Goal: Book appointment/travel/reservation

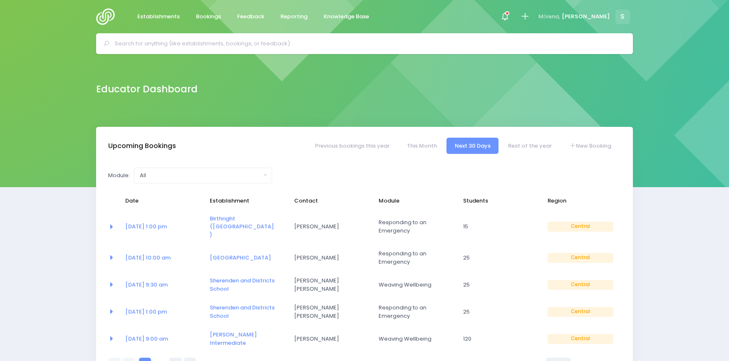
select select "5"
click at [268, 43] on input "text" at bounding box center [368, 43] width 506 height 12
type input "bright futures"
select select "5"
click at [331, 46] on input "text" at bounding box center [368, 43] width 506 height 12
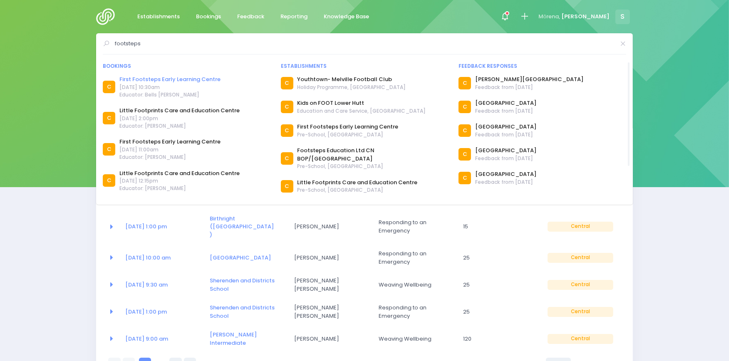
type input "footsteps"
click at [214, 80] on link "First Footsteps Early Learning Centre" at bounding box center [169, 79] width 101 height 8
click at [181, 139] on link "First Footsteps Early Learning Centre" at bounding box center [169, 142] width 101 height 8
click at [167, 110] on link "Little Footprints Care and Education Centre" at bounding box center [179, 110] width 120 height 8
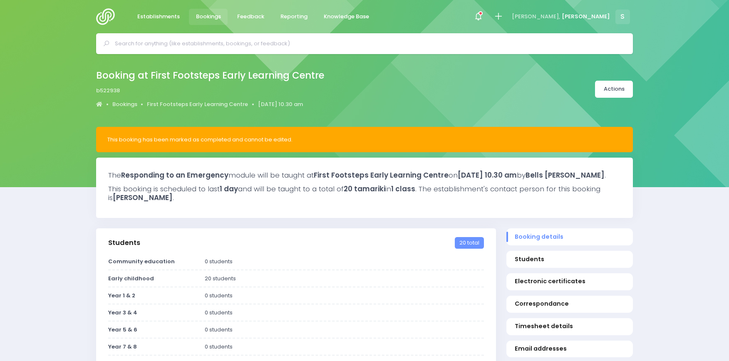
select select "5"
click at [190, 101] on link "First Footsteps Early Learning Centre" at bounding box center [197, 104] width 101 height 8
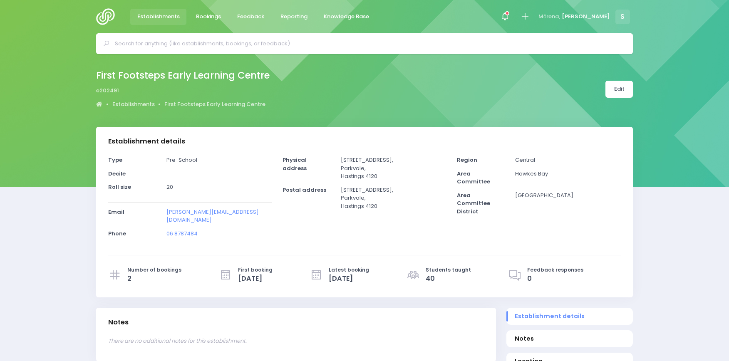
select select "5"
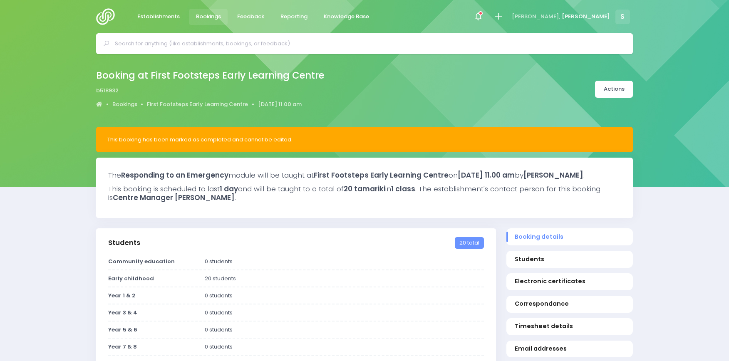
select select "5"
click at [190, 103] on link "Little Footprints Care and Education Centre" at bounding box center [207, 104] width 120 height 8
click at [529, 17] on icon at bounding box center [525, 17] width 10 height 10
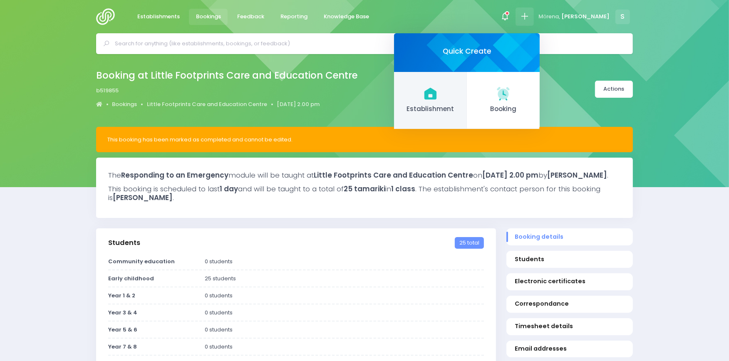
click at [436, 92] on icon at bounding box center [430, 94] width 12 height 12
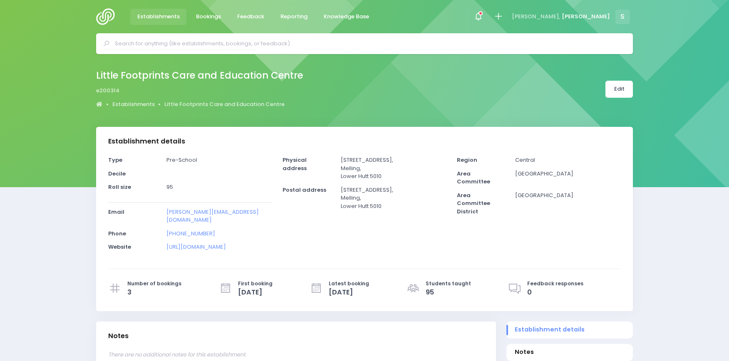
select select "5"
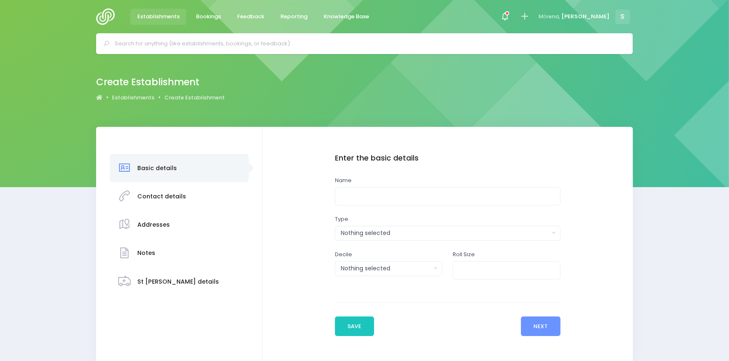
scroll to position [39, 0]
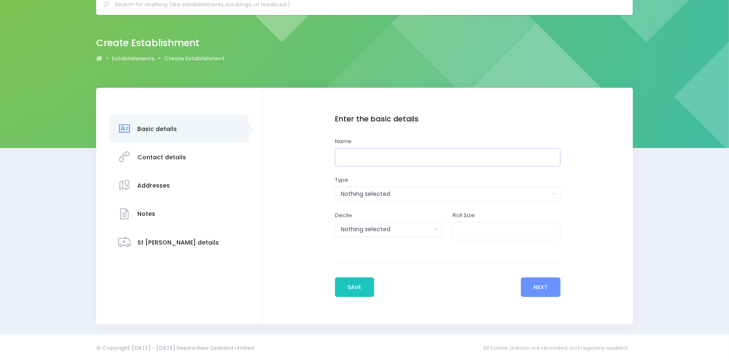
click at [358, 155] on input "text" at bounding box center [447, 157] width 225 height 19
click at [418, 155] on input "First Footsteps" at bounding box center [447, 157] width 225 height 19
type input "First Footsteps - PreSchool ([GEOGRAPHIC_DATA])"
click at [368, 188] on button "Nothing selected" at bounding box center [447, 194] width 225 height 15
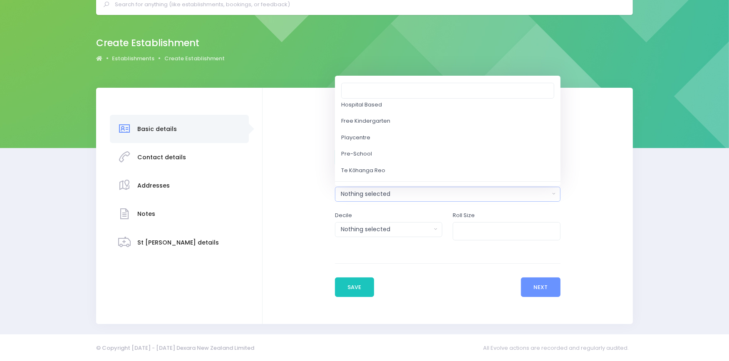
scroll to position [89, 0]
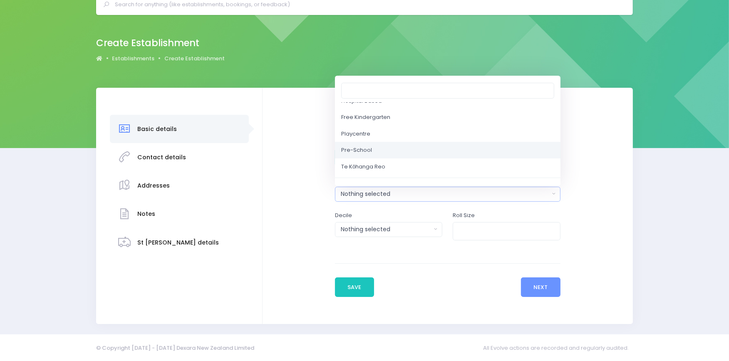
click at [384, 151] on link "Pre-School" at bounding box center [447, 150] width 225 height 17
select select "Pre-School"
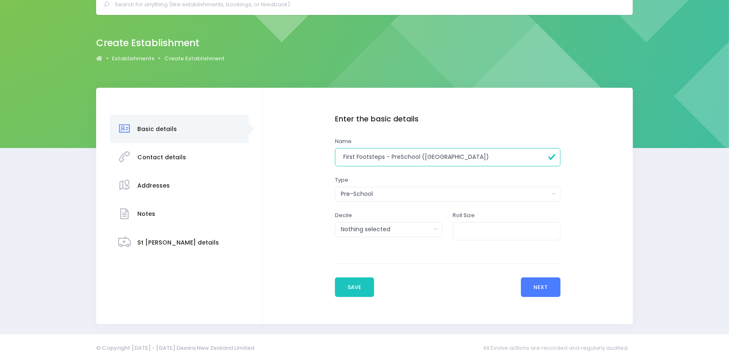
click at [534, 290] on button "Next" at bounding box center [541, 287] width 40 height 20
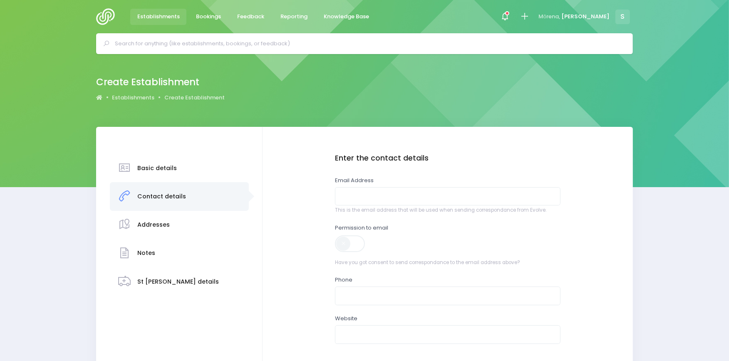
scroll to position [104, 0]
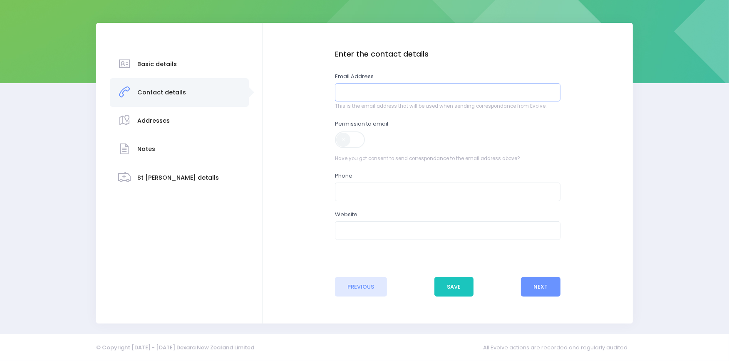
click at [348, 92] on input "email" at bounding box center [447, 92] width 225 height 19
paste input "[EMAIL_ADDRESS][DOMAIN_NAME]"
type input "[EMAIL_ADDRESS][DOMAIN_NAME]"
click at [346, 140] on span at bounding box center [350, 139] width 31 height 17
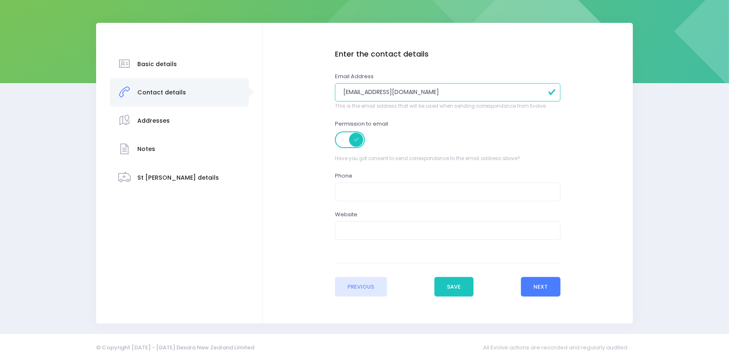
click at [549, 286] on button "Next" at bounding box center [541, 287] width 40 height 20
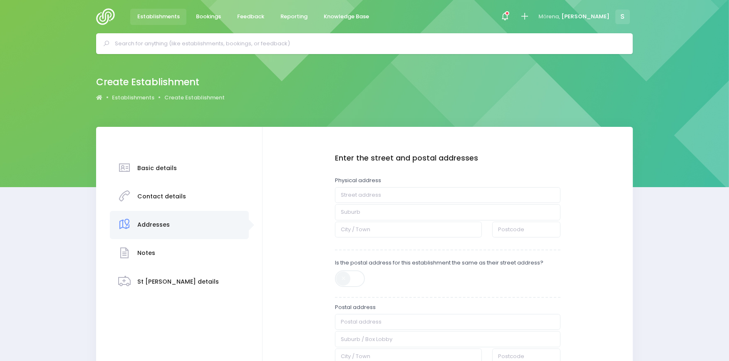
scroll to position [124, 0]
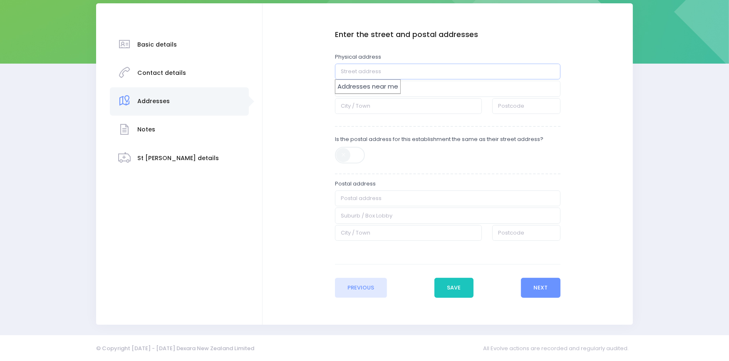
click at [357, 65] on input "text" at bounding box center [447, 72] width 225 height 16
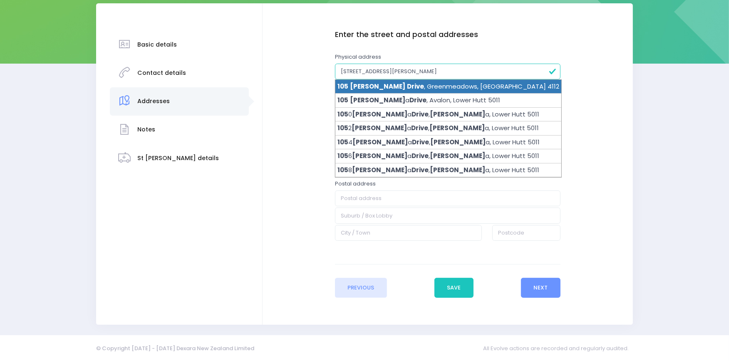
click at [407, 90] on span "Drive" at bounding box center [415, 86] width 17 height 9
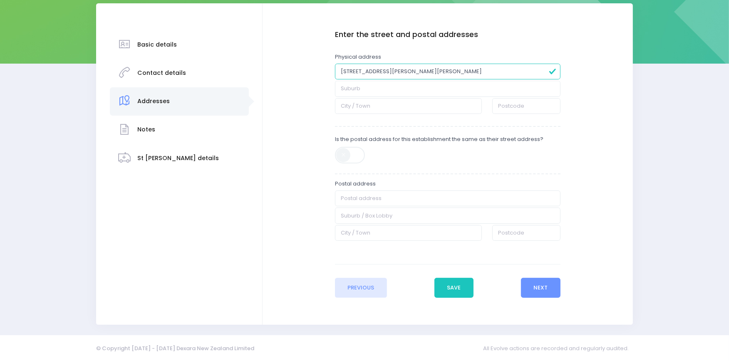
type input "105 Tait Drive"
type input "Greenmeadows"
type input "Napier"
type input "4112"
click at [541, 287] on button "Next" at bounding box center [541, 288] width 40 height 20
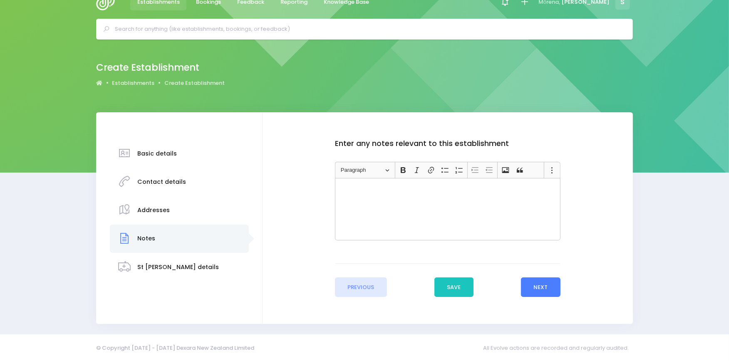
scroll to position [0, 0]
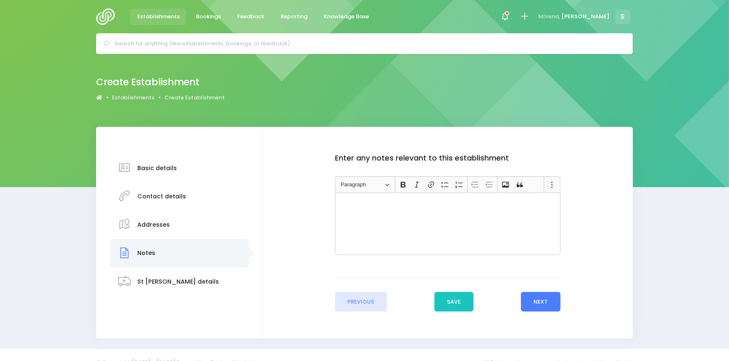
click at [537, 304] on button "Next" at bounding box center [541, 302] width 40 height 20
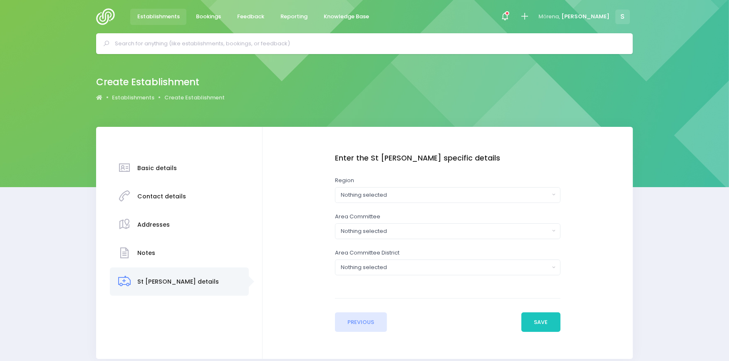
scroll to position [35, 0]
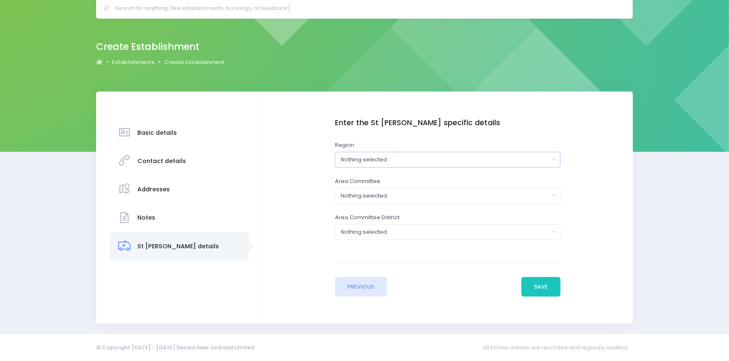
click at [393, 160] on div "Nothing selected" at bounding box center [445, 160] width 208 height 8
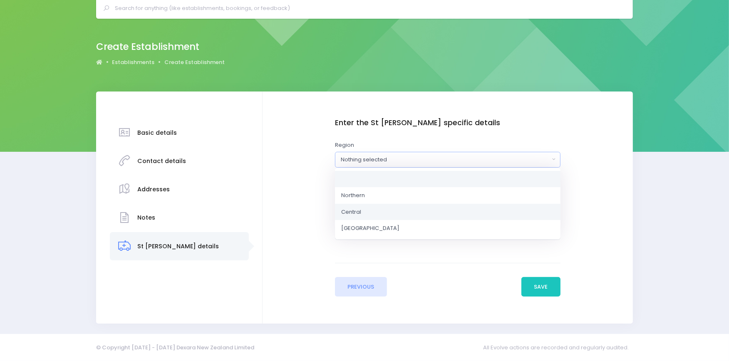
click at [349, 215] on span "Central" at bounding box center [351, 212] width 20 height 8
select select "Central"
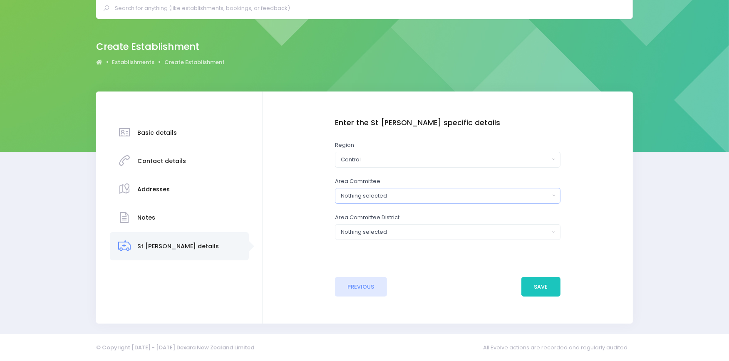
click at [386, 194] on div "Nothing selected" at bounding box center [445, 196] width 208 height 8
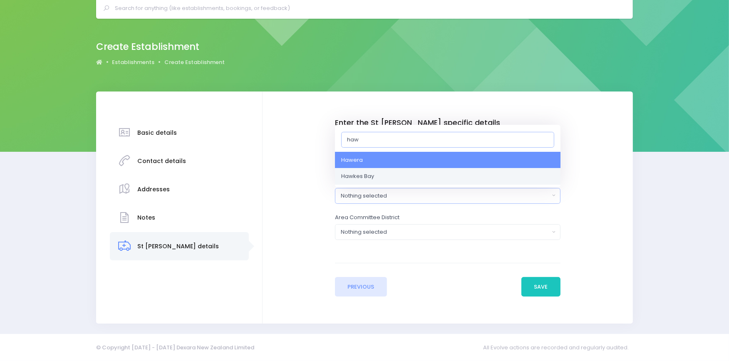
type input "haw"
click at [359, 173] on span "Hawkes Bay" at bounding box center [357, 176] width 33 height 8
select select "Hawkes Bay"
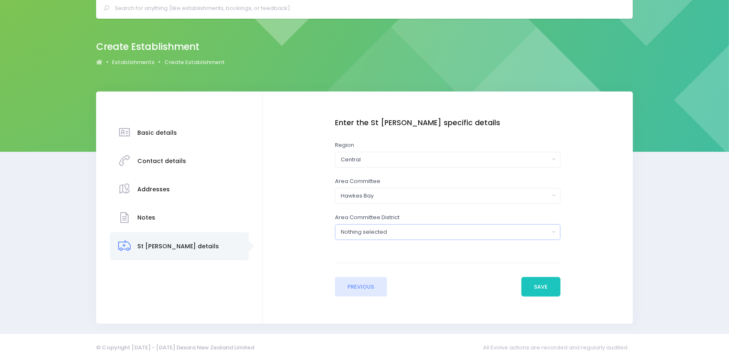
click at [387, 233] on div "Nothing selected" at bounding box center [445, 232] width 208 height 8
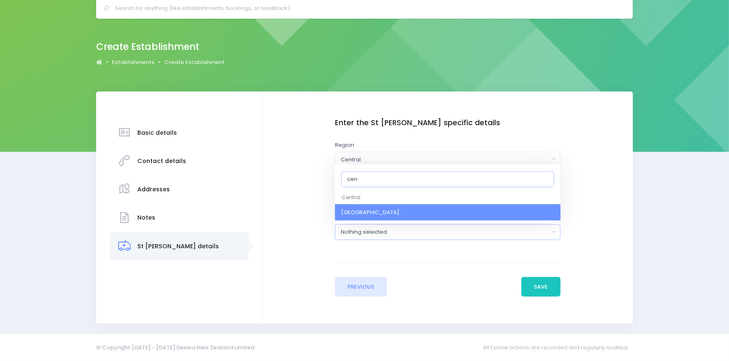
type input "cen"
click at [435, 210] on link "Central District" at bounding box center [447, 212] width 225 height 17
select select "Central District"
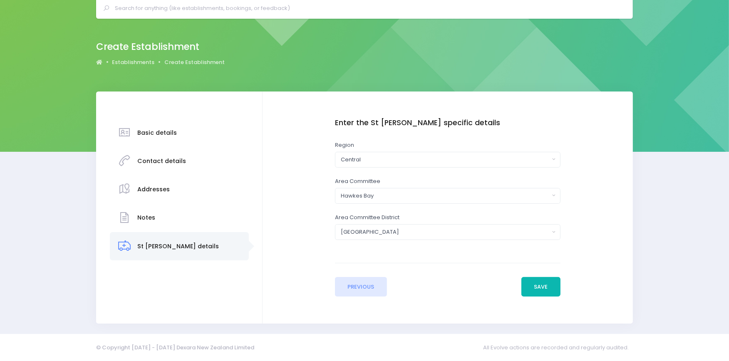
click at [542, 285] on button "Save" at bounding box center [540, 287] width 39 height 20
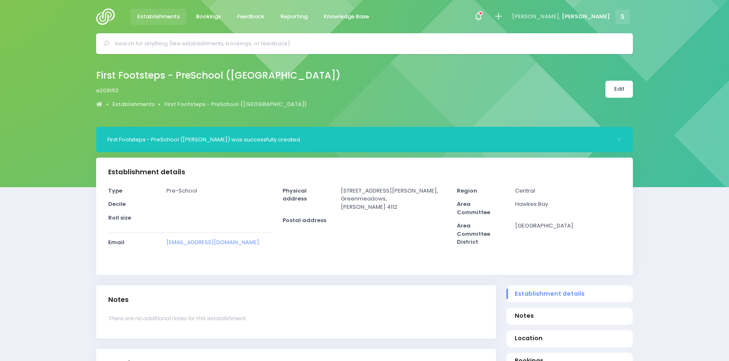
select select "5"
click at [503, 14] on icon at bounding box center [498, 17] width 10 height 10
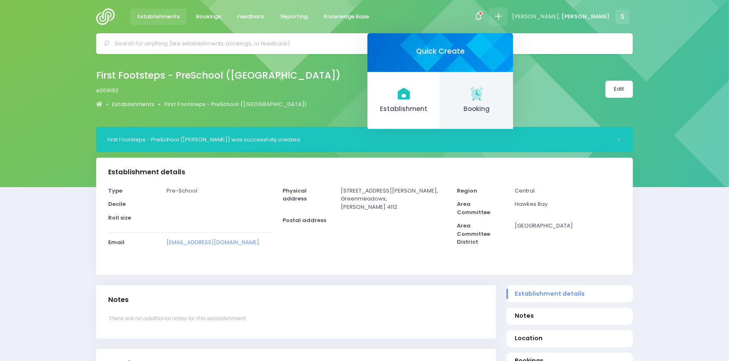
click at [482, 96] on icon at bounding box center [476, 93] width 12 height 12
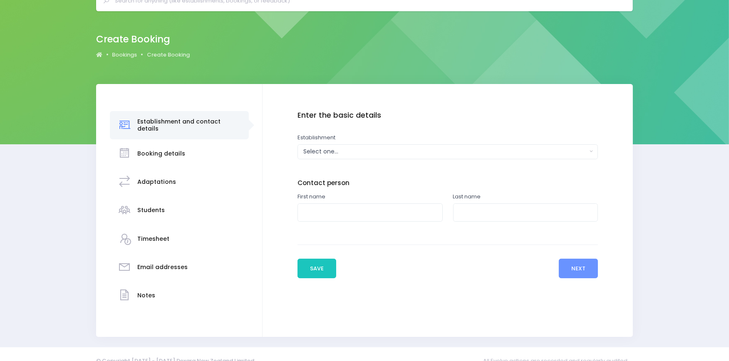
scroll to position [55, 0]
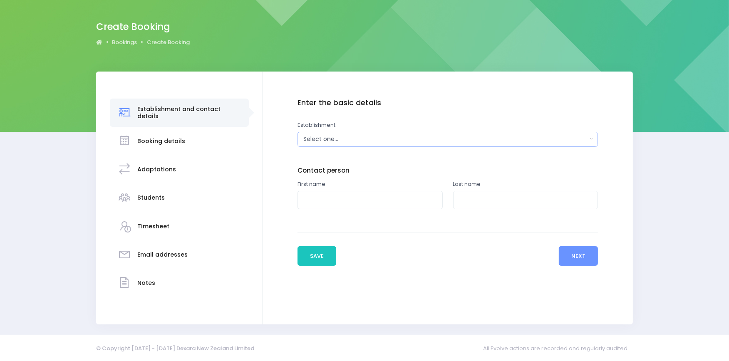
click at [430, 139] on div "Select one..." at bounding box center [445, 139] width 284 height 9
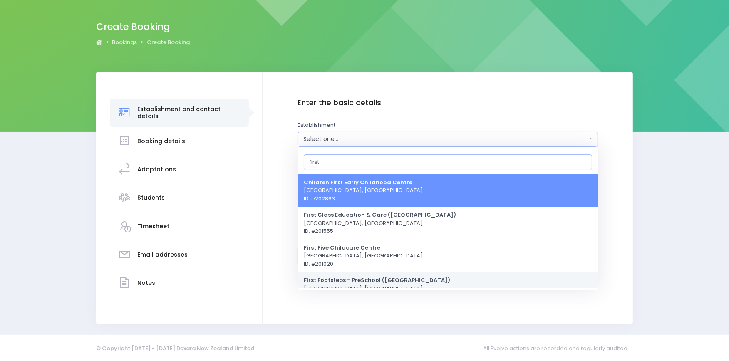
type input "first"
click at [366, 278] on strong "First Footsteps - PreSchool ([GEOGRAPHIC_DATA])" at bounding box center [377, 280] width 146 height 8
select select "209152"
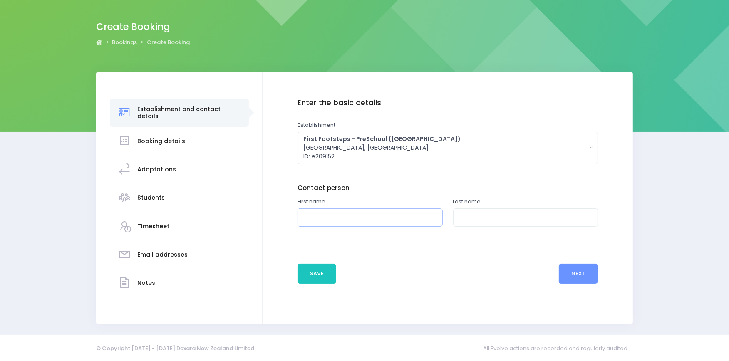
click at [341, 217] on input "text" at bounding box center [369, 217] width 145 height 19
type input "Beca"
click at [462, 217] on input "text" at bounding box center [525, 217] width 145 height 19
type input "M"
type input "(Manager)"
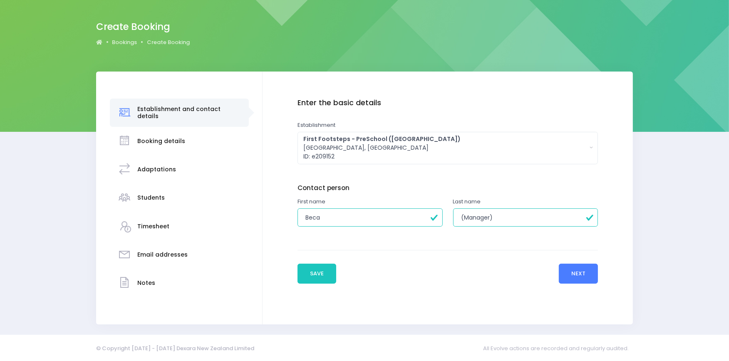
click at [577, 275] on button "Next" at bounding box center [579, 274] width 40 height 20
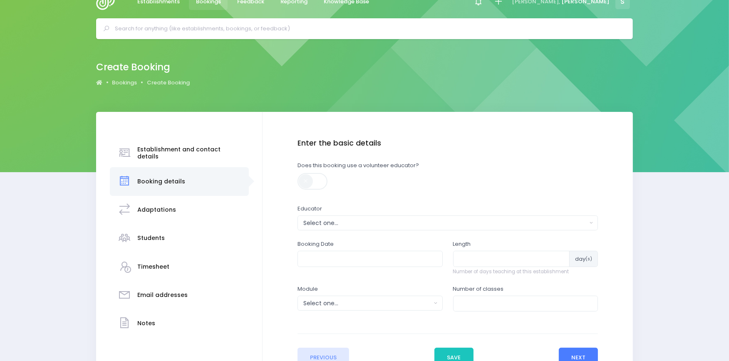
scroll to position [86, 0]
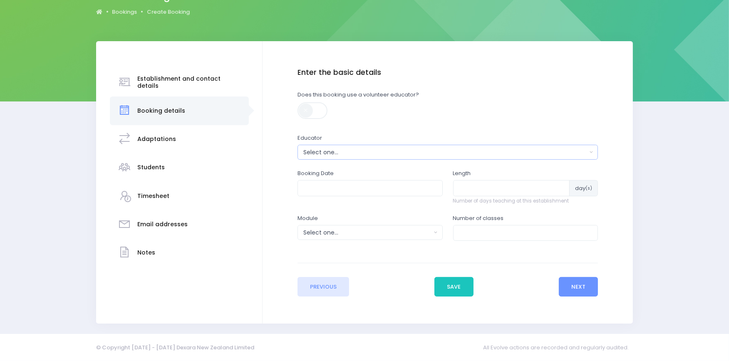
click at [336, 152] on div "Select one..." at bounding box center [445, 152] width 284 height 9
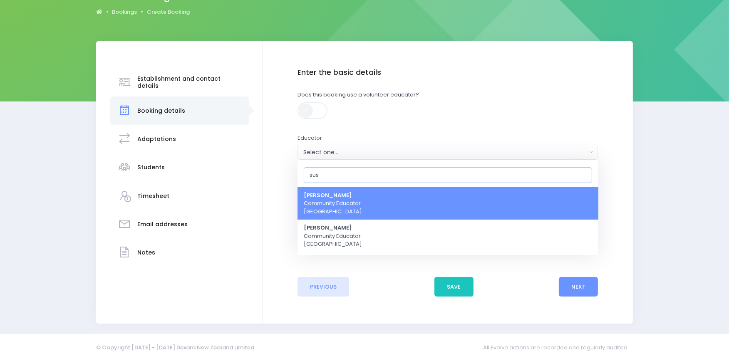
type input "susa"
select select "178963"
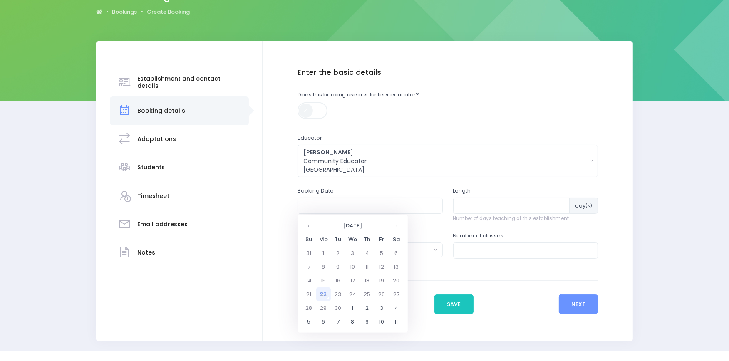
click at [322, 290] on td "22" at bounding box center [323, 294] width 15 height 14
click at [345, 289] on span "2" at bounding box center [343, 289] width 15 height 11
click at [389, 252] on span "2:15" at bounding box center [389, 251] width 23 height 11
type input "22/09/2025 02:15 PM"
click at [487, 207] on input "number" at bounding box center [511, 206] width 117 height 16
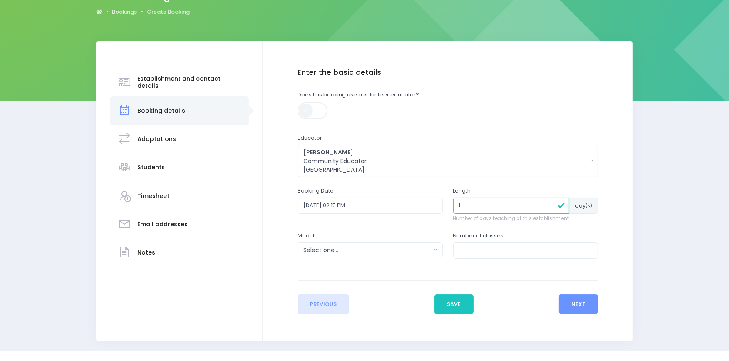
type input "1"
click at [344, 250] on div "Select one..." at bounding box center [367, 250] width 128 height 9
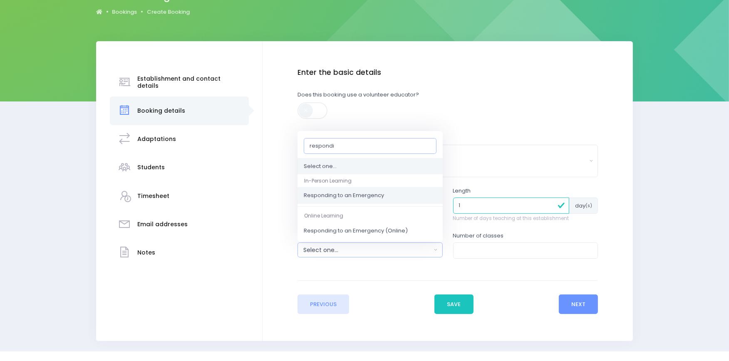
type input "respondi"
click at [339, 196] on span "Responding to an Emergency" at bounding box center [344, 196] width 80 height 8
select select "Responding to an Emergency"
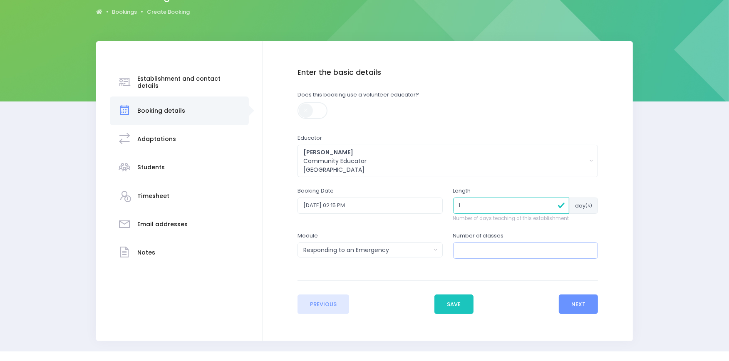
click at [493, 250] on input "number" at bounding box center [525, 250] width 145 height 16
type input "1"
click at [581, 302] on button "Next" at bounding box center [579, 304] width 40 height 20
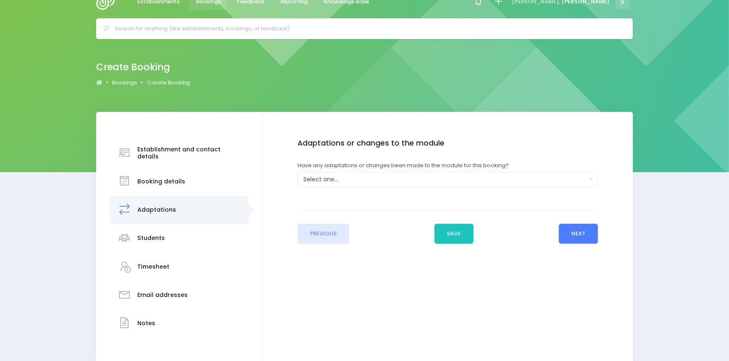
scroll to position [0, 0]
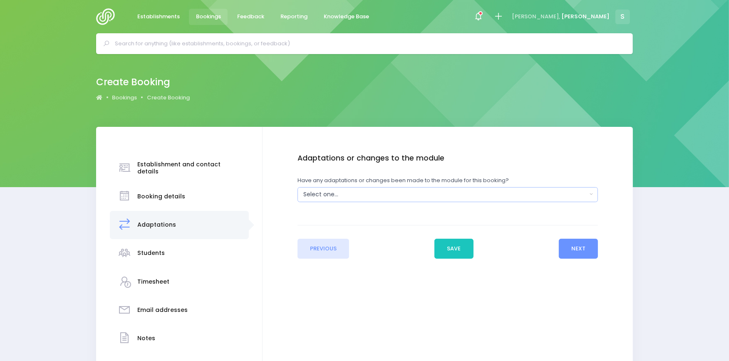
click at [492, 193] on div "Select one..." at bounding box center [445, 194] width 284 height 9
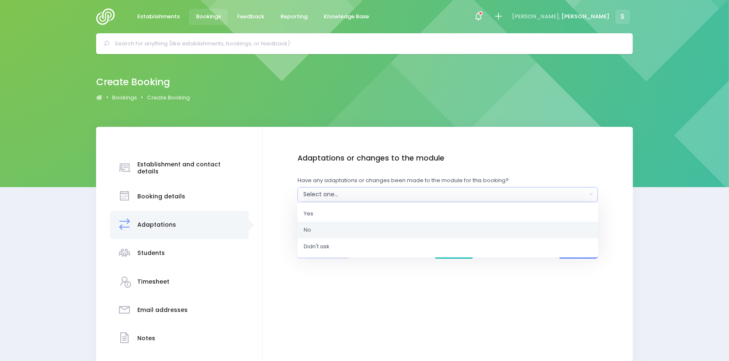
click at [359, 231] on link "No" at bounding box center [447, 230] width 301 height 17
select select "No"
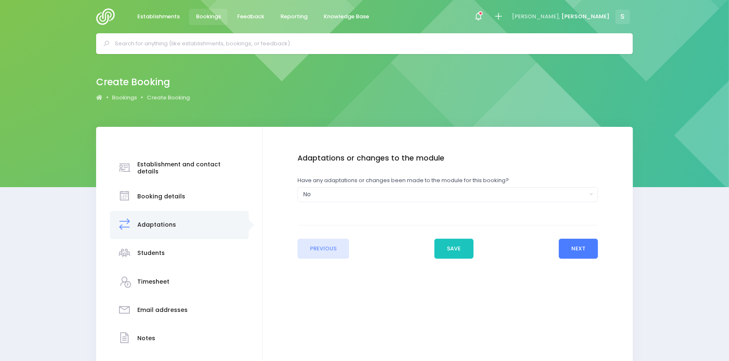
click at [579, 246] on button "Next" at bounding box center [579, 249] width 40 height 20
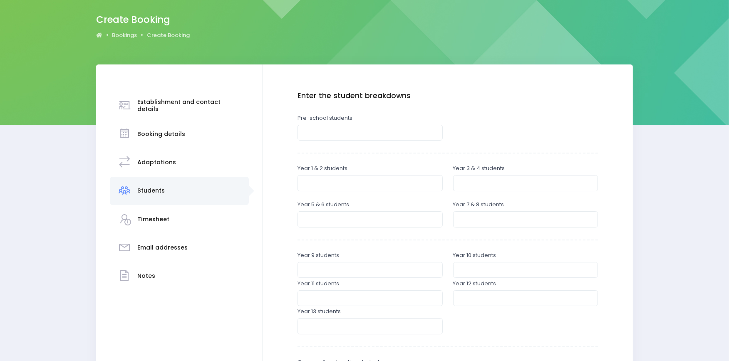
scroll to position [76, 0]
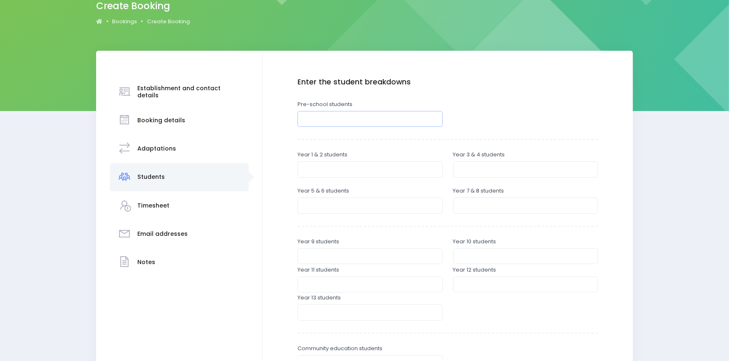
click at [371, 114] on input "number" at bounding box center [369, 119] width 145 height 16
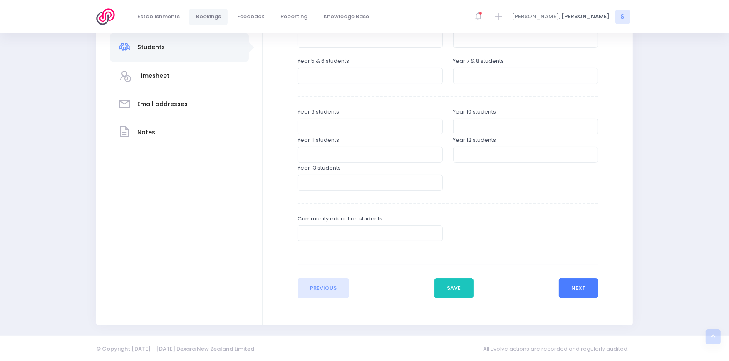
type input "20"
click at [573, 285] on button "Next" at bounding box center [579, 288] width 40 height 20
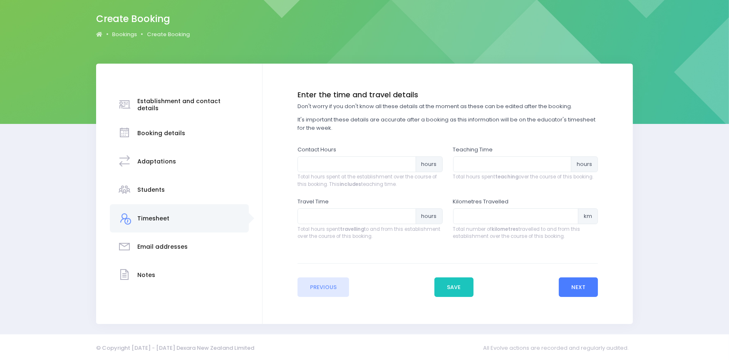
scroll to position [0, 0]
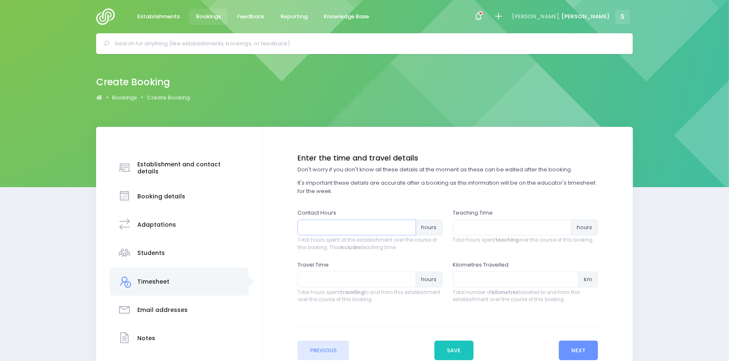
click at [364, 227] on input "number" at bounding box center [356, 228] width 119 height 16
type input "1"
click at [492, 228] on input "number" at bounding box center [512, 228] width 119 height 16
type input ".75"
click at [585, 352] on button "Next" at bounding box center [579, 351] width 40 height 20
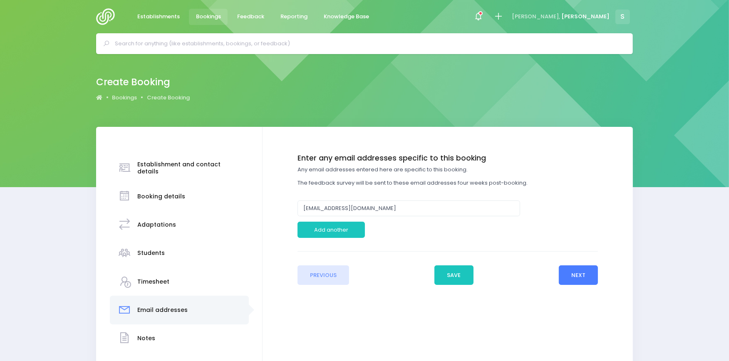
click at [576, 272] on button "Next" at bounding box center [579, 275] width 40 height 20
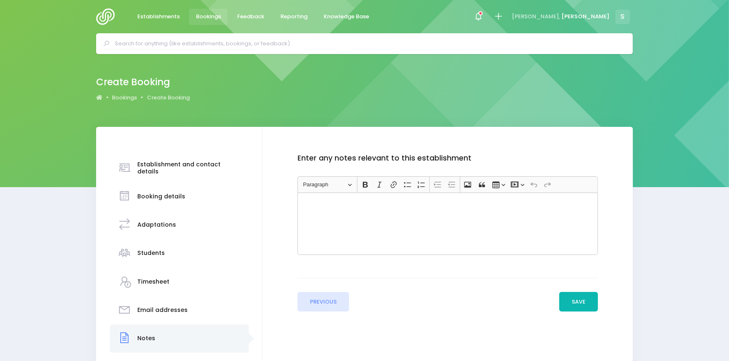
click at [579, 303] on button "Save" at bounding box center [578, 302] width 39 height 20
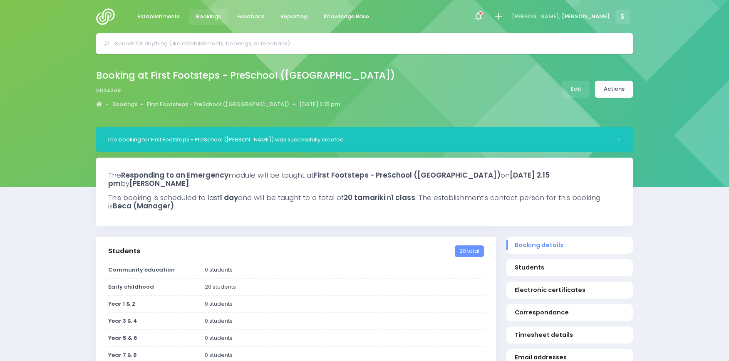
select select "5"
